Goal: Use online tool/utility

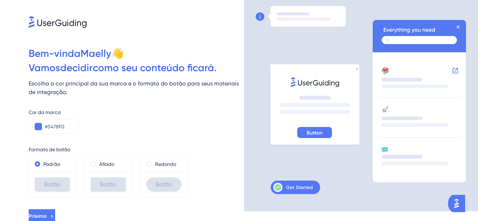
scroll to position [12, 0]
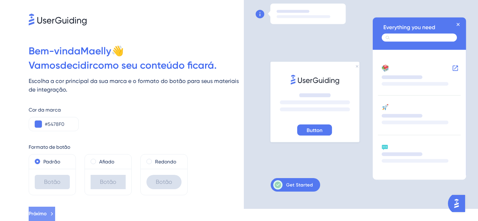
click at [55, 213] on button "Próximo" at bounding box center [42, 214] width 26 height 14
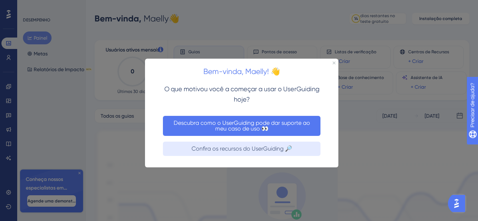
click at [247, 127] on font "Descubra como o UserGuiding pode dar suporte ao meu caso de uso 👀" at bounding box center [243, 126] width 138 height 13
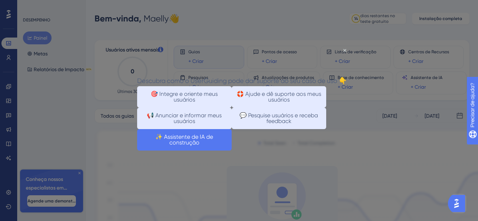
click at [214, 146] on font "✨ Assistente de IA de construção" at bounding box center [184, 139] width 59 height 13
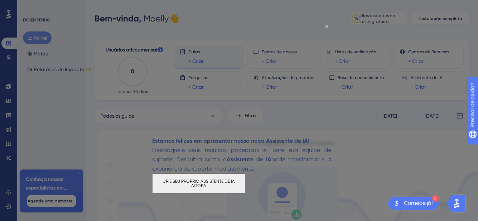
click at [236, 185] on font "CRIE SEU PRÓPRIO ASSISTENTE DE IA AGORA" at bounding box center [198, 183] width 73 height 9
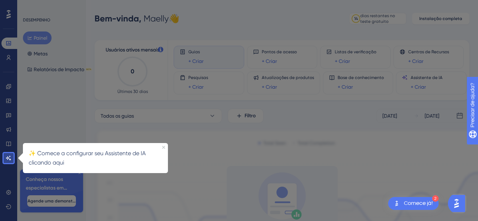
click at [68, 158] on p "✨ Comece a configurar seu Assistente de IA clicando aqui" at bounding box center [95, 158] width 133 height 19
click at [9, 158] on icon at bounding box center [9, 158] width 6 height 6
